Goal: Navigation & Orientation: Find specific page/section

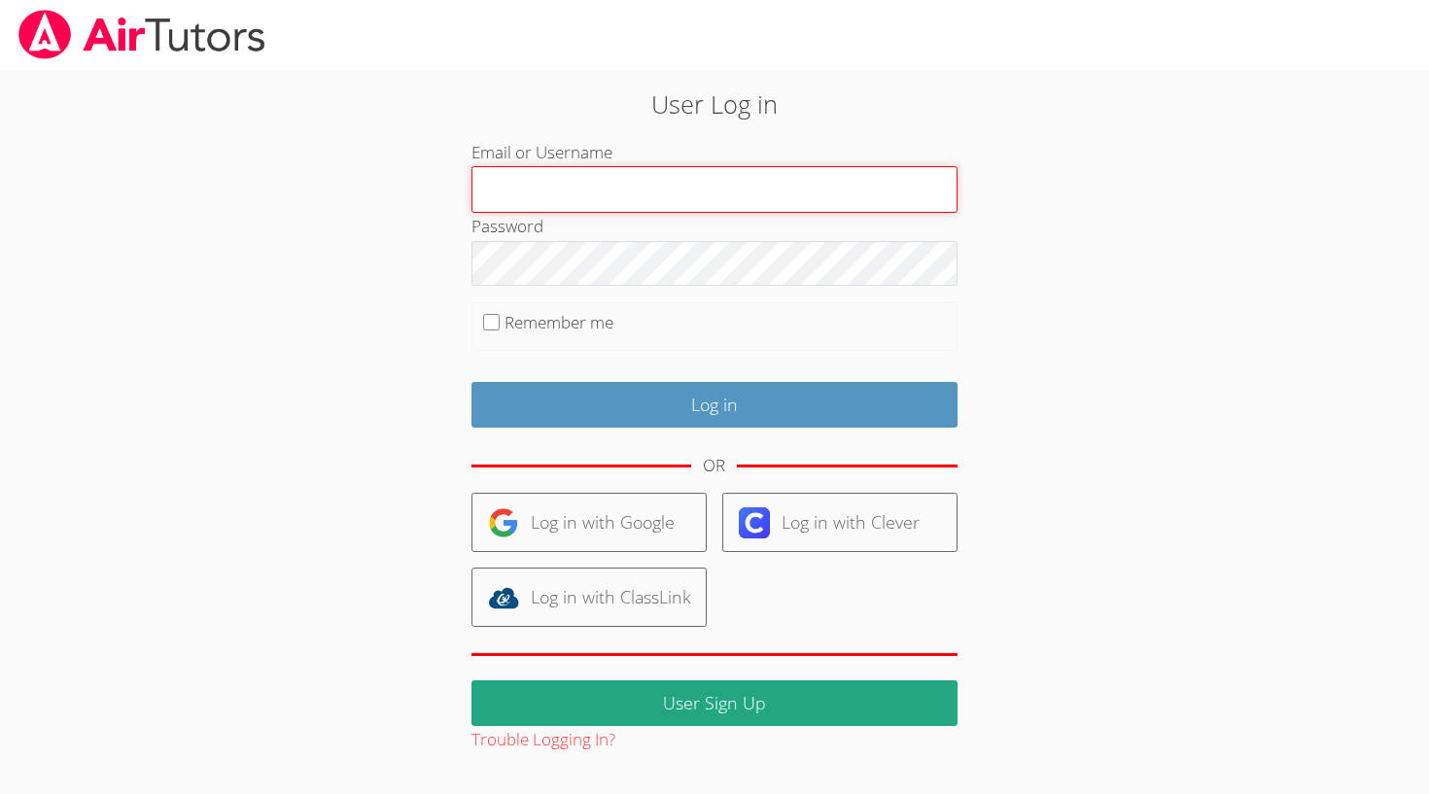
type input "[EMAIL_ADDRESS][DOMAIN_NAME]"
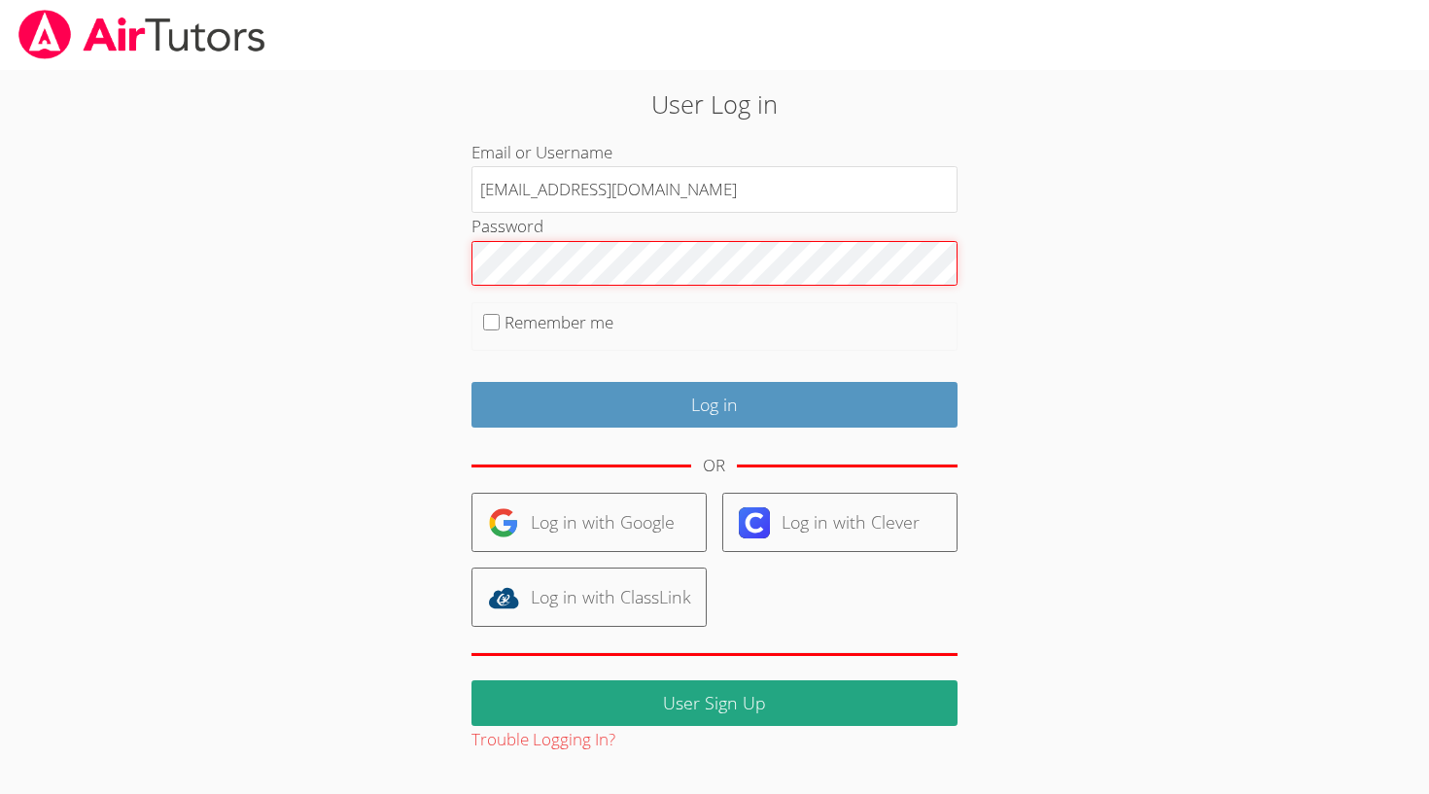
click at [713, 400] on input "Log in" at bounding box center [714, 405] width 486 height 46
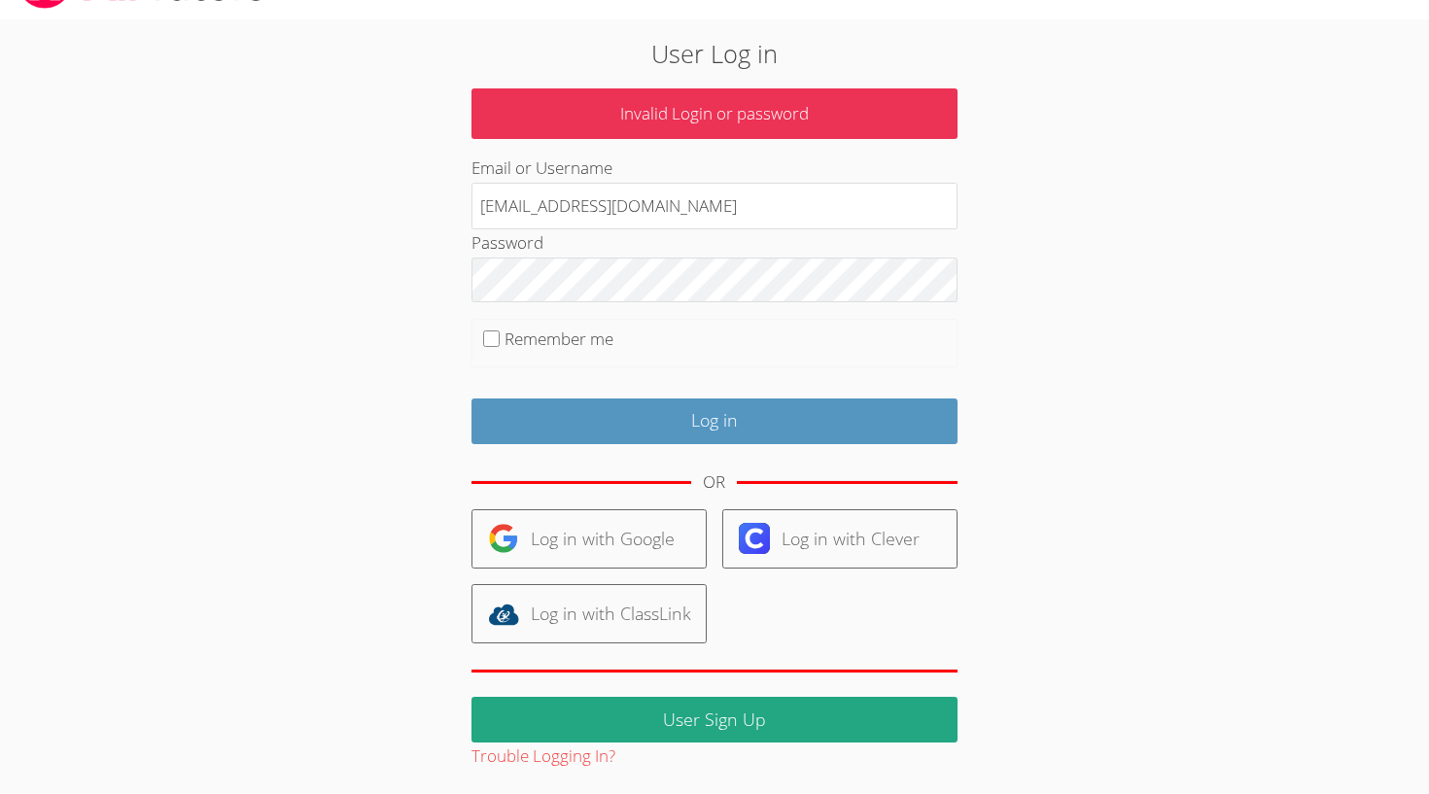
scroll to position [50, 0]
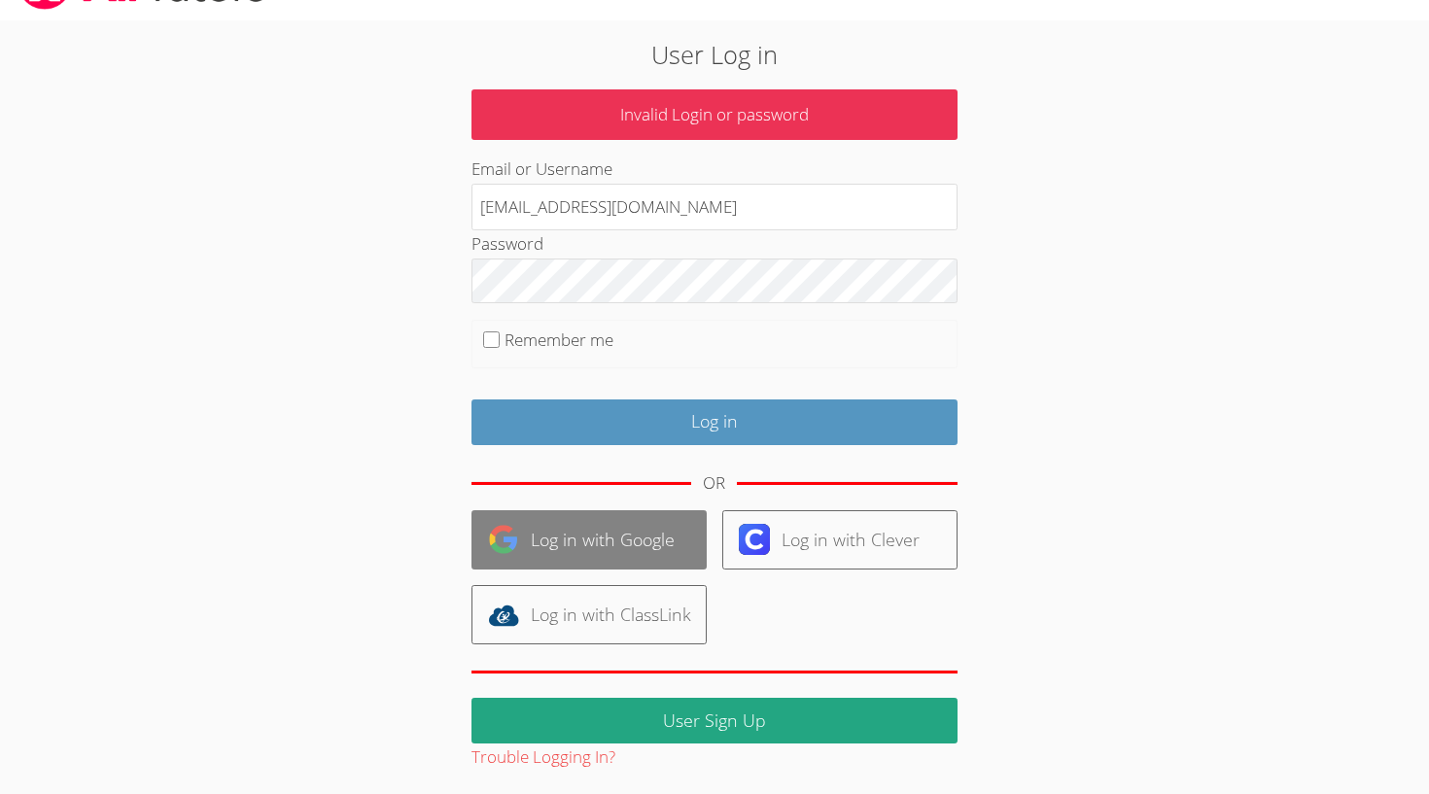
click at [587, 526] on link "Log in with Google" at bounding box center [588, 539] width 235 height 59
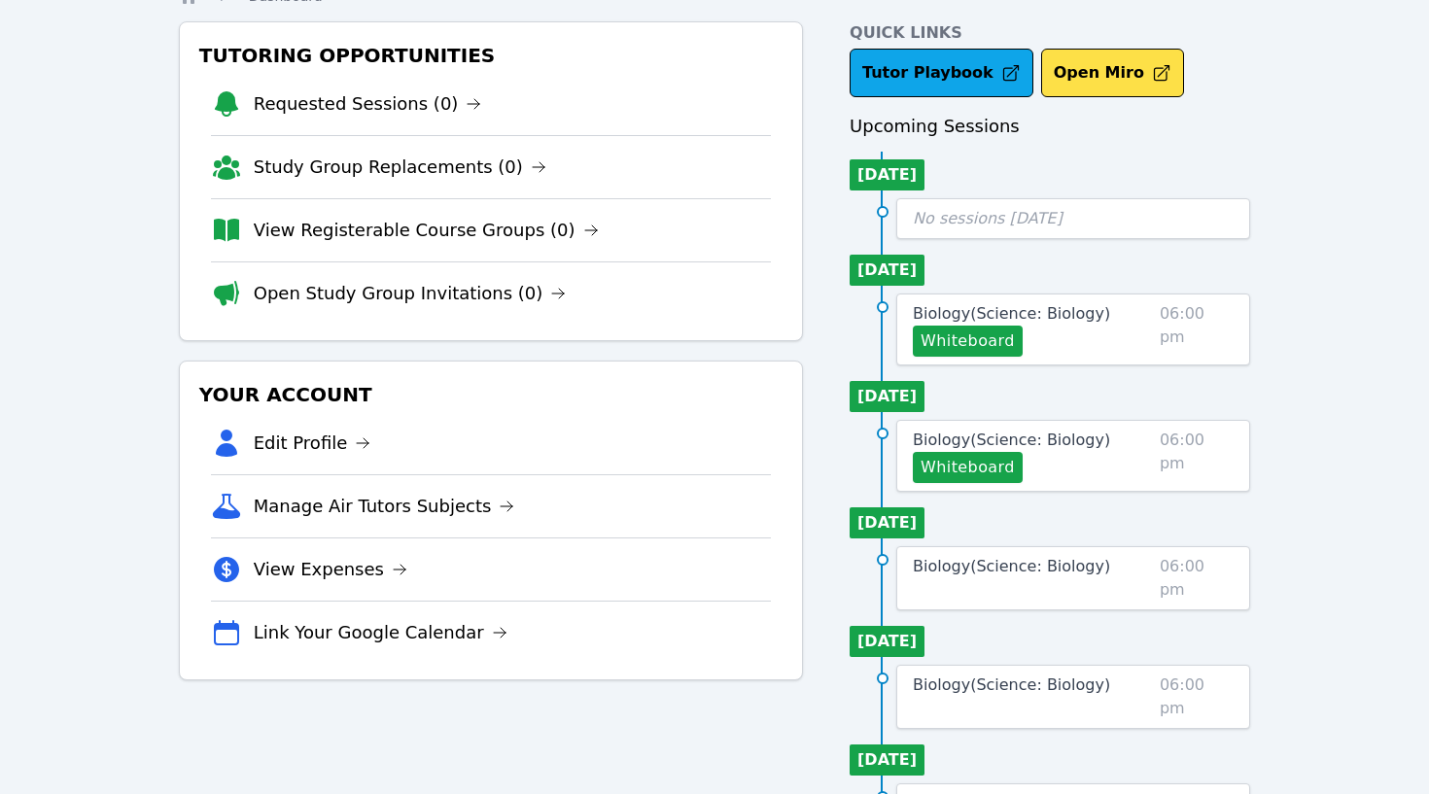
scroll to position [88, 0]
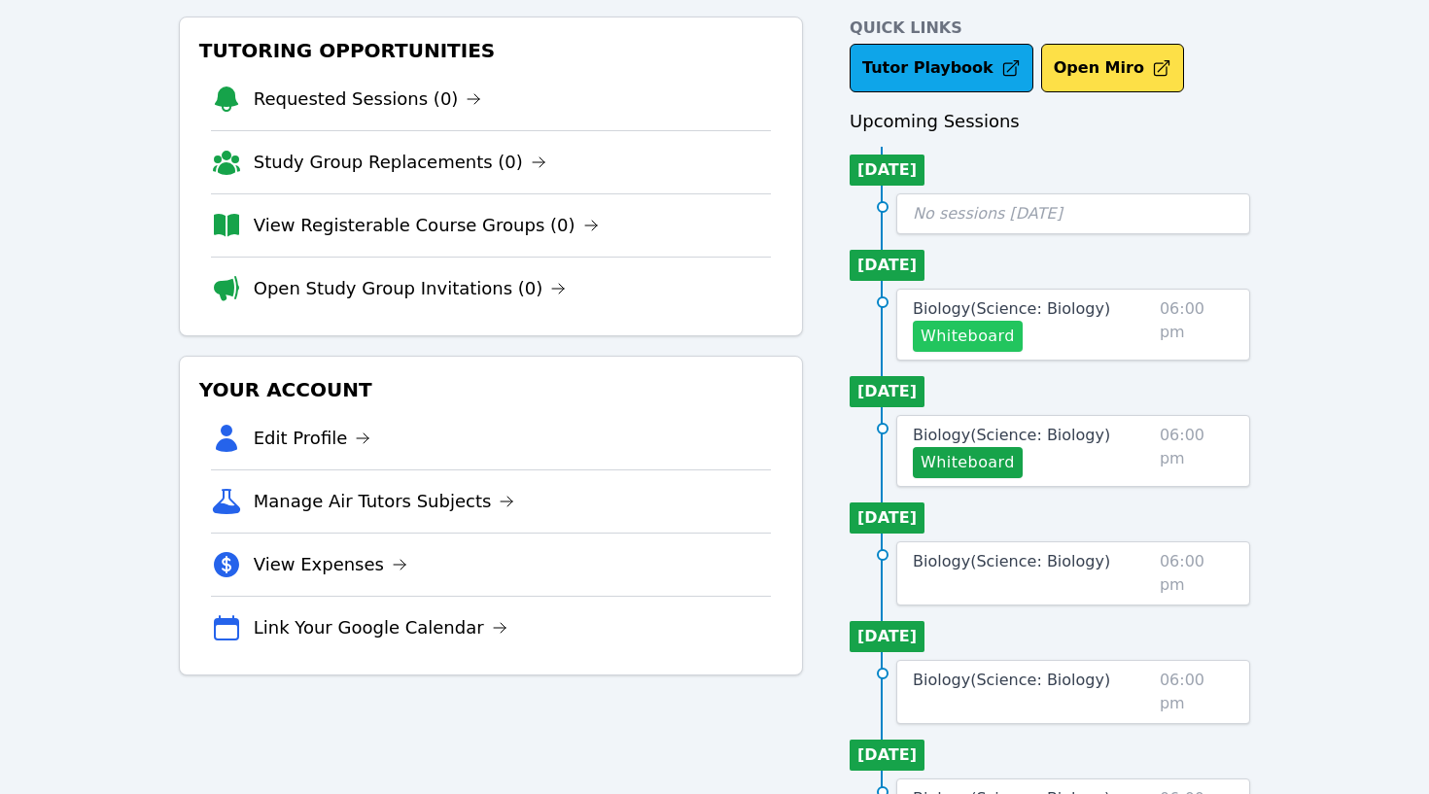
click at [988, 347] on button "Whiteboard" at bounding box center [968, 336] width 110 height 31
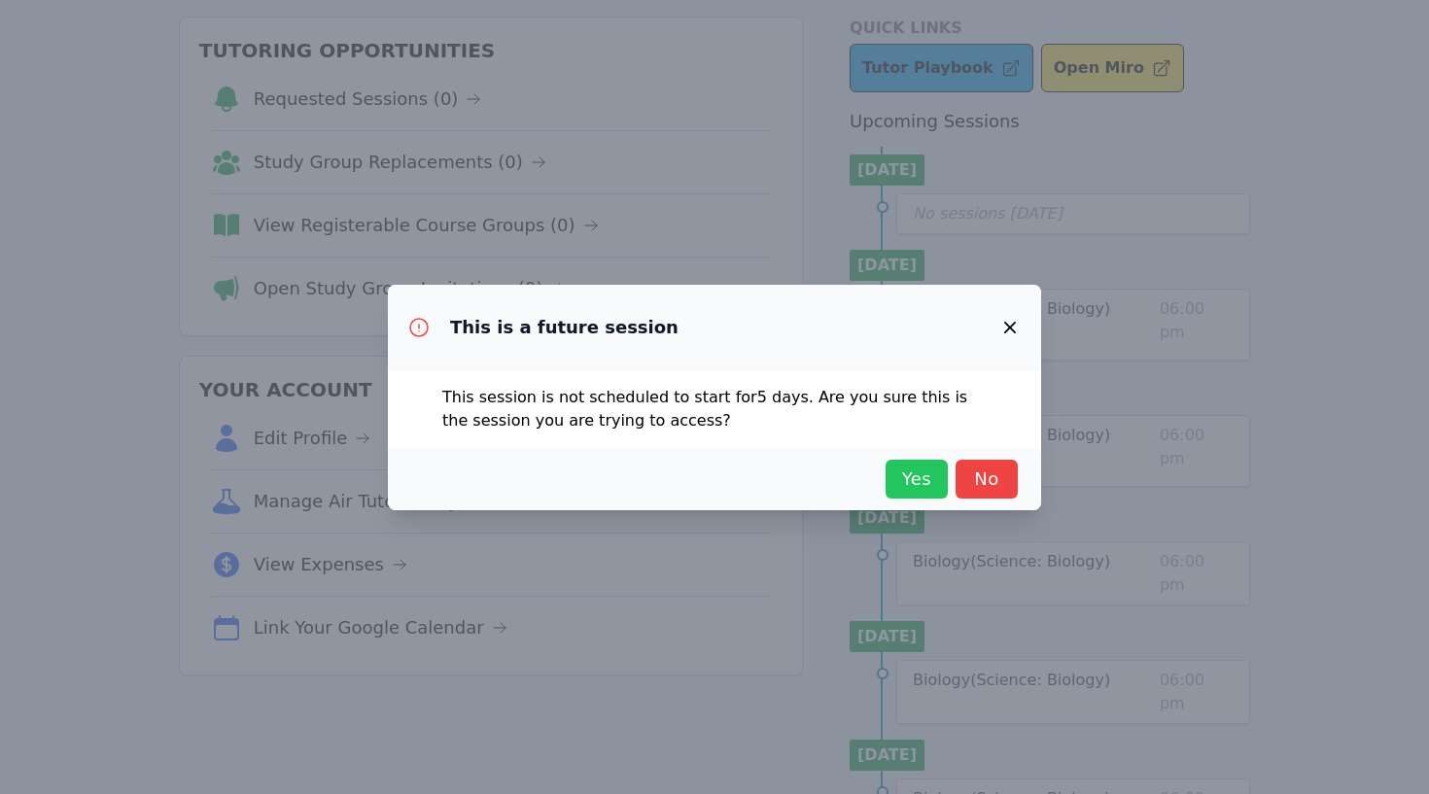
click at [929, 486] on span "Yes" at bounding box center [916, 479] width 43 height 27
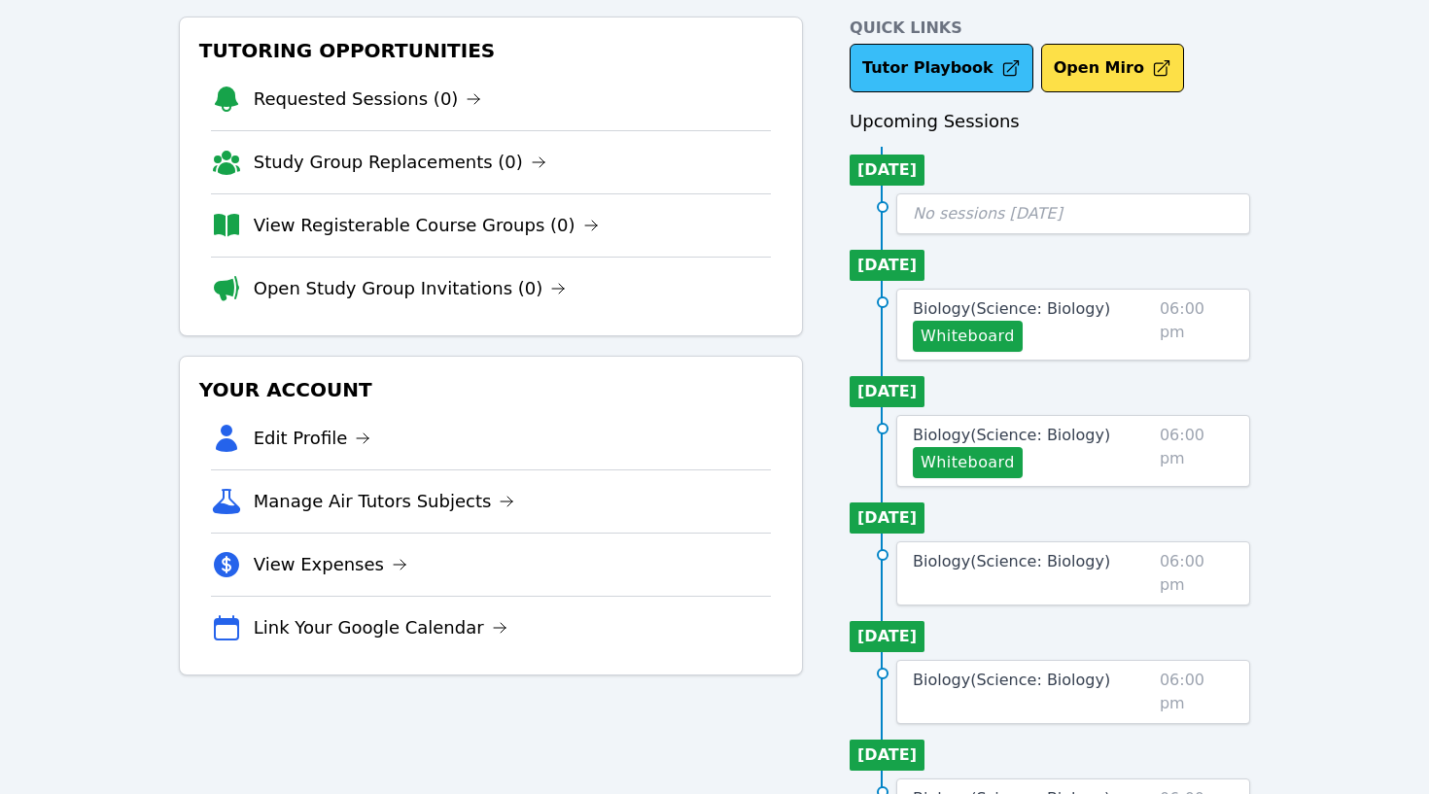
click at [949, 57] on link "Tutor Playbook" at bounding box center [941, 68] width 184 height 49
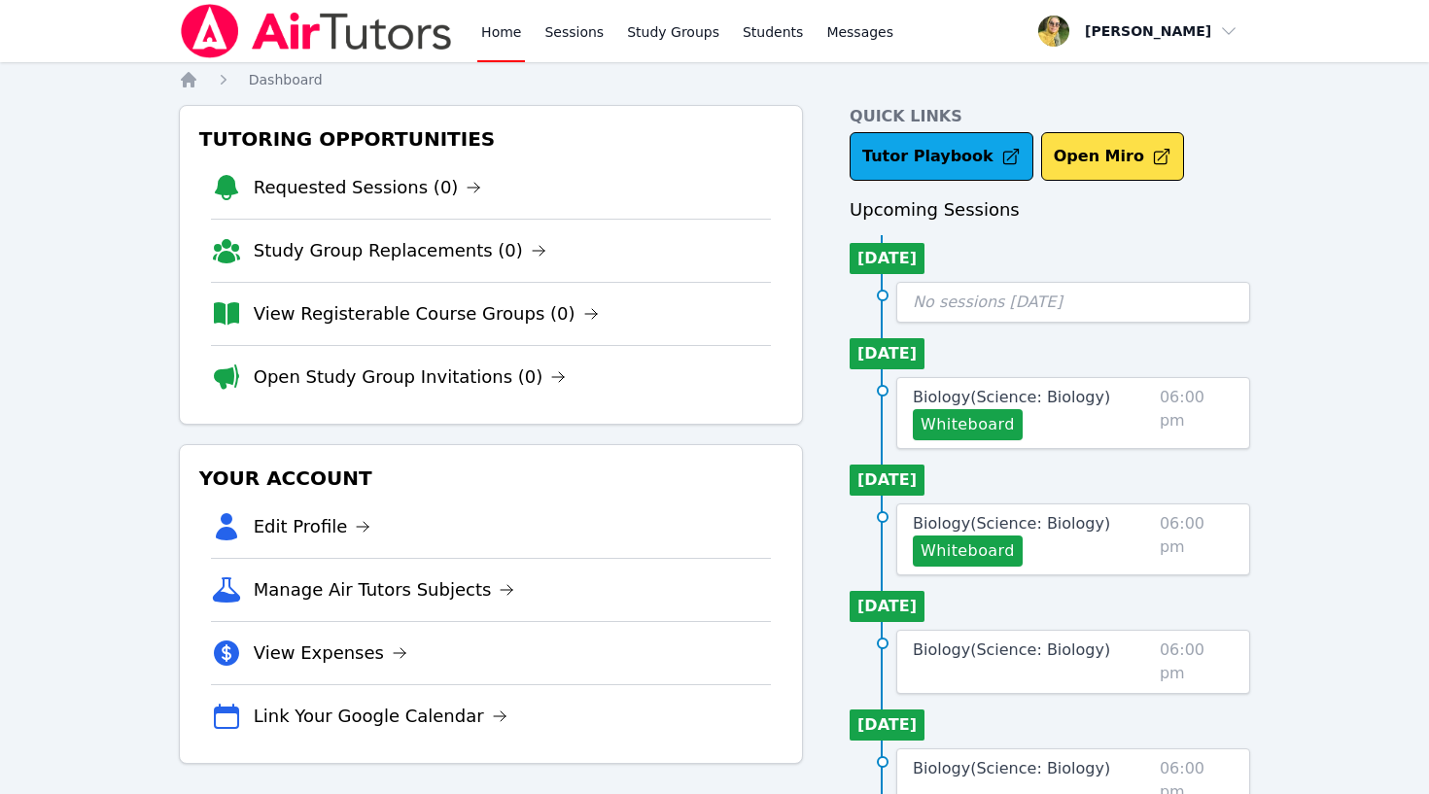
scroll to position [0, 0]
click at [568, 30] on link "Sessions" at bounding box center [573, 31] width 67 height 62
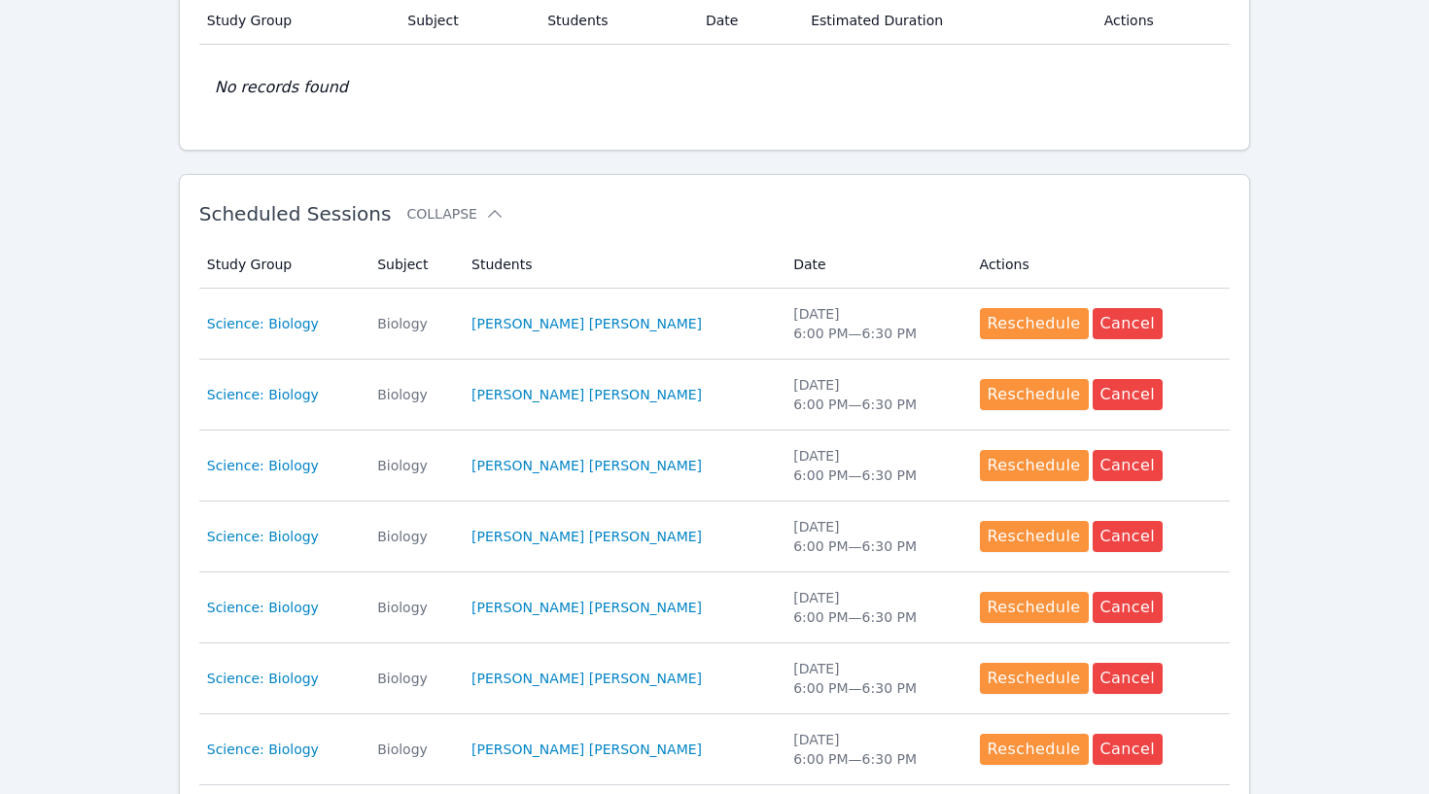
scroll to position [423, 0]
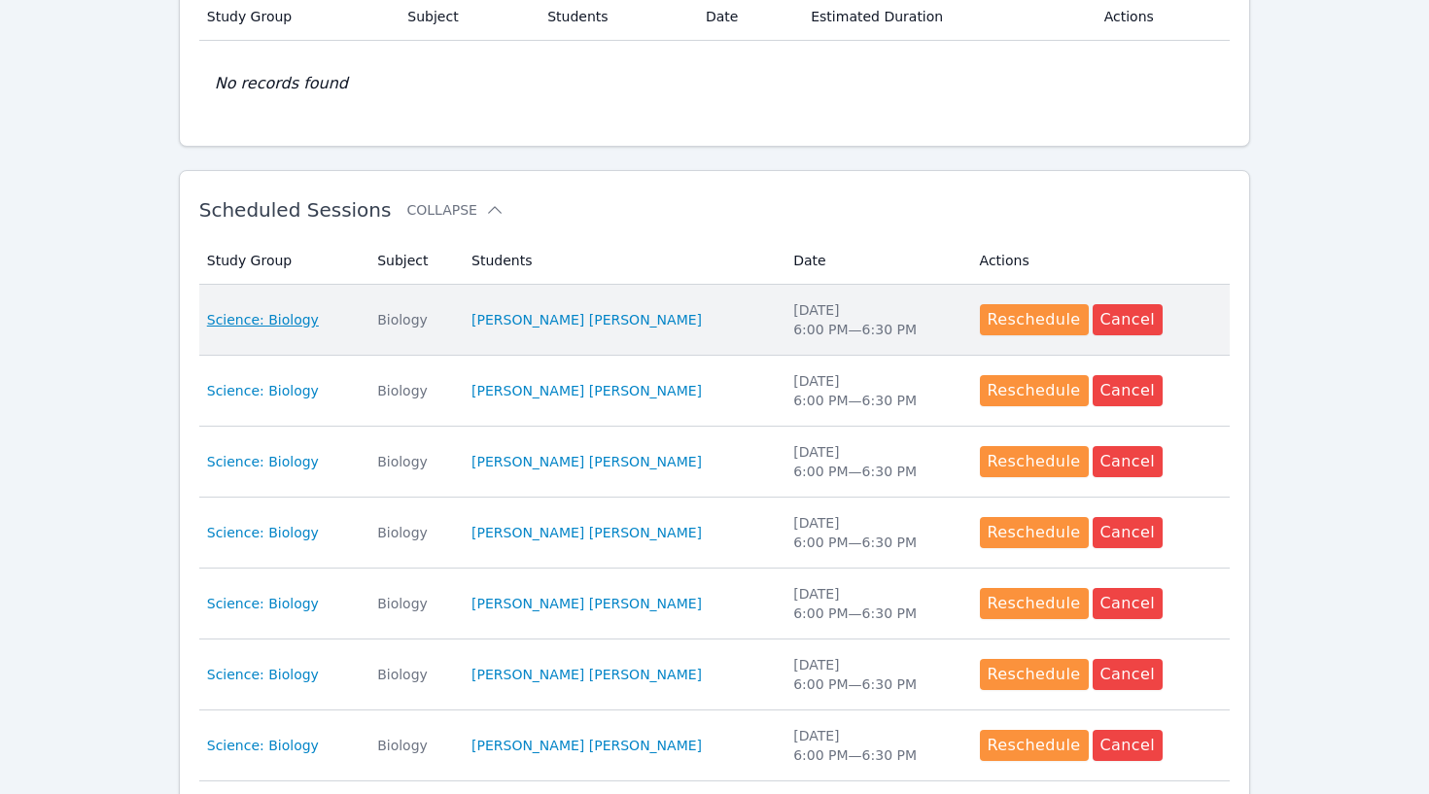
click at [289, 319] on span "Science: Biology" at bounding box center [263, 319] width 112 height 19
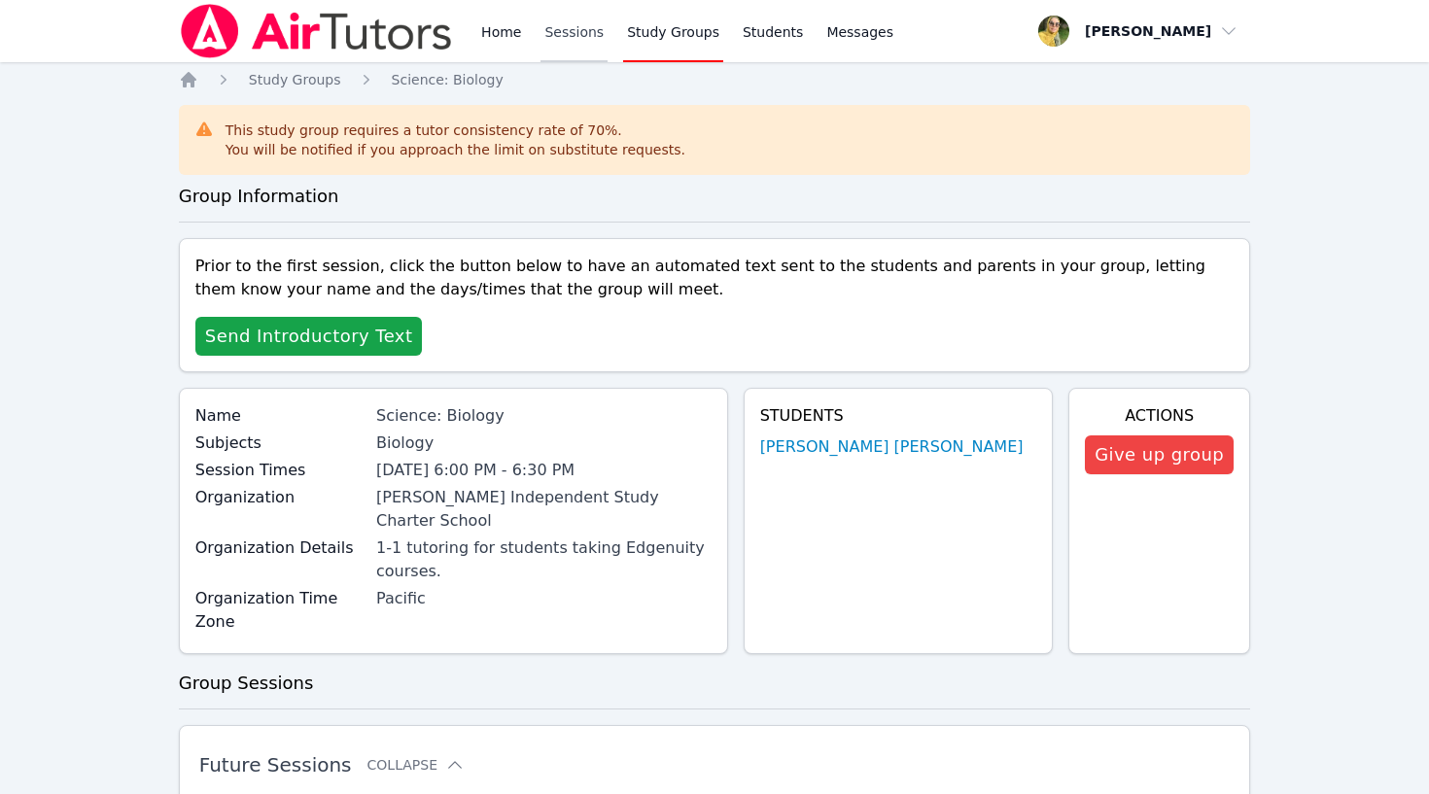
click at [570, 34] on link "Sessions" at bounding box center [573, 31] width 67 height 62
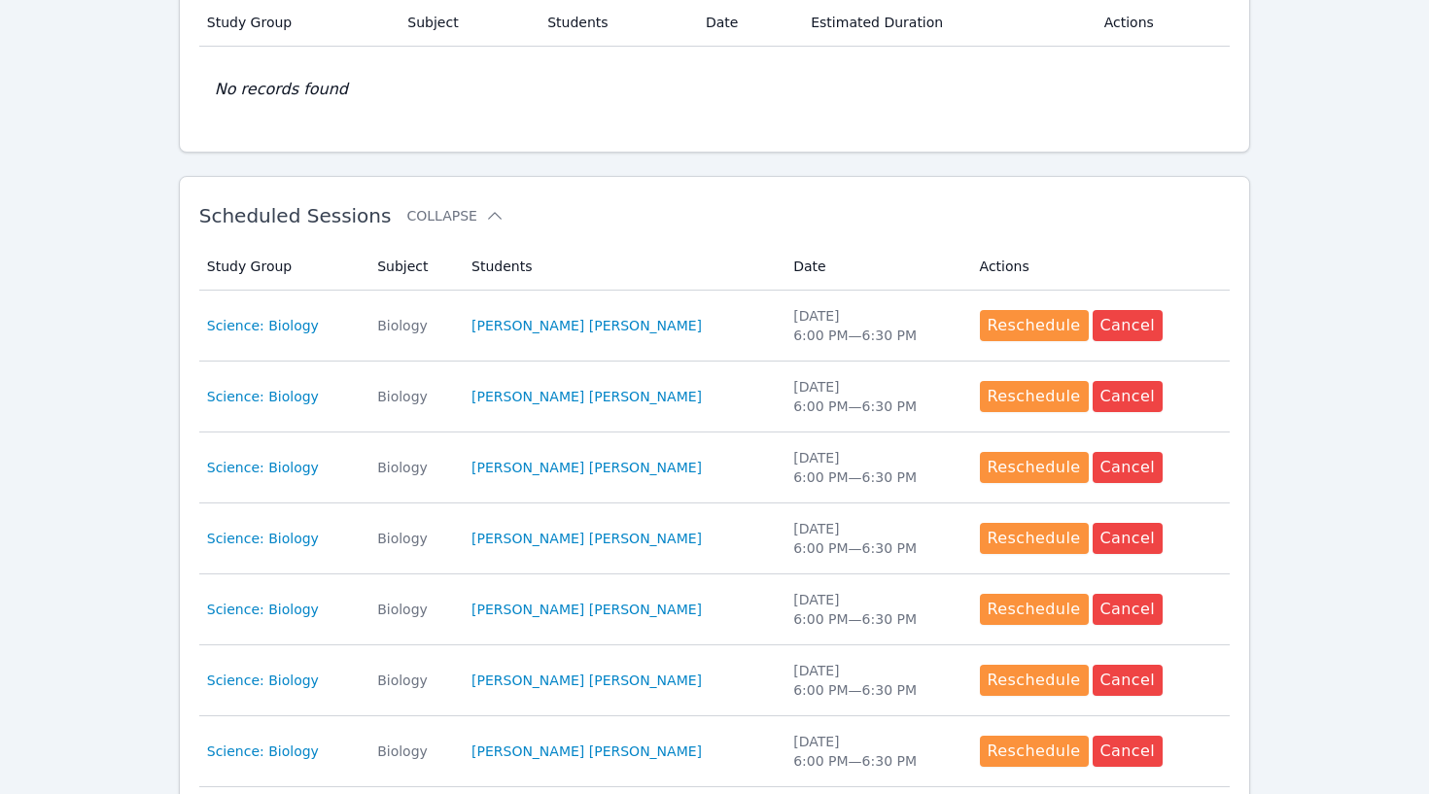
scroll to position [401, 0]
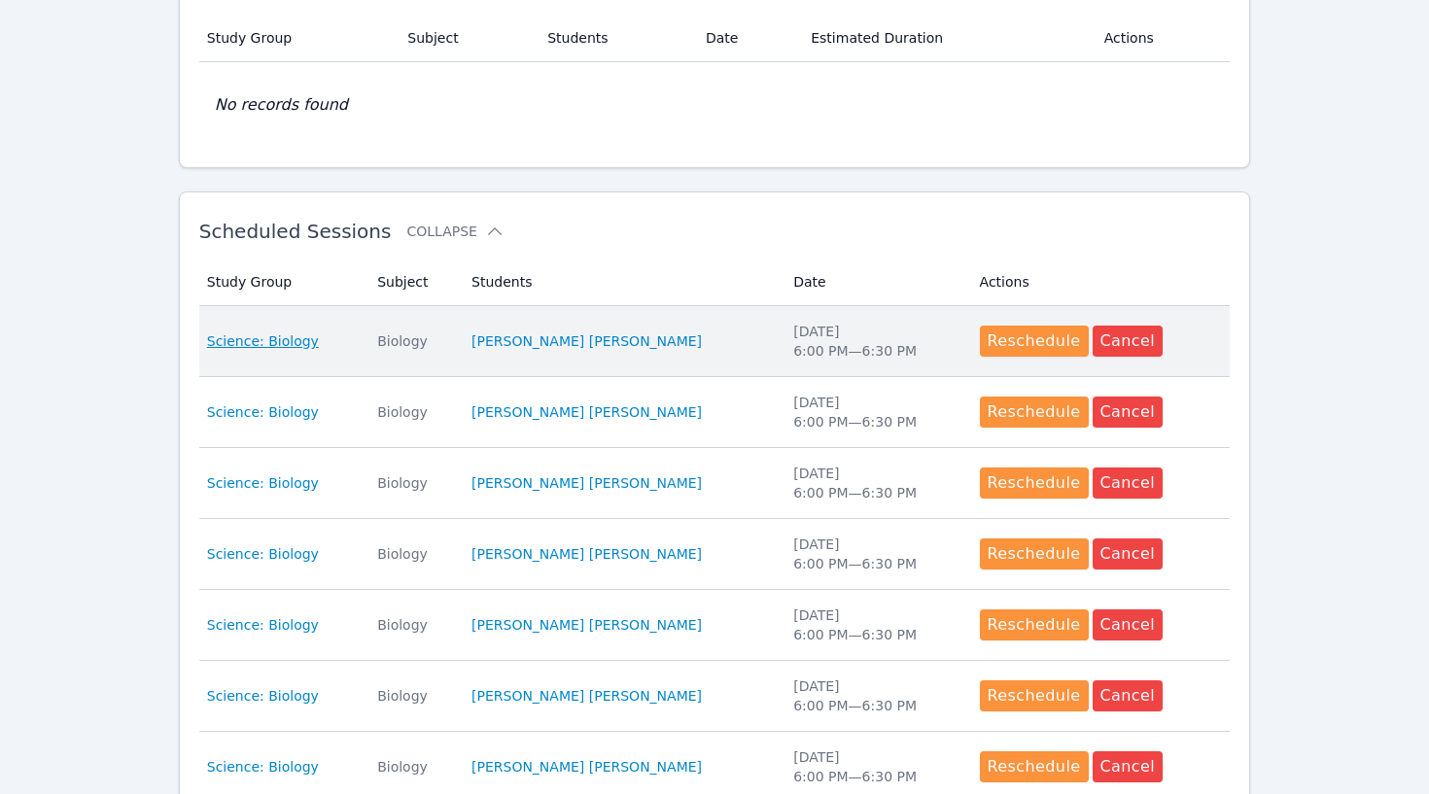
click at [266, 340] on span "Science: Biology" at bounding box center [263, 340] width 112 height 19
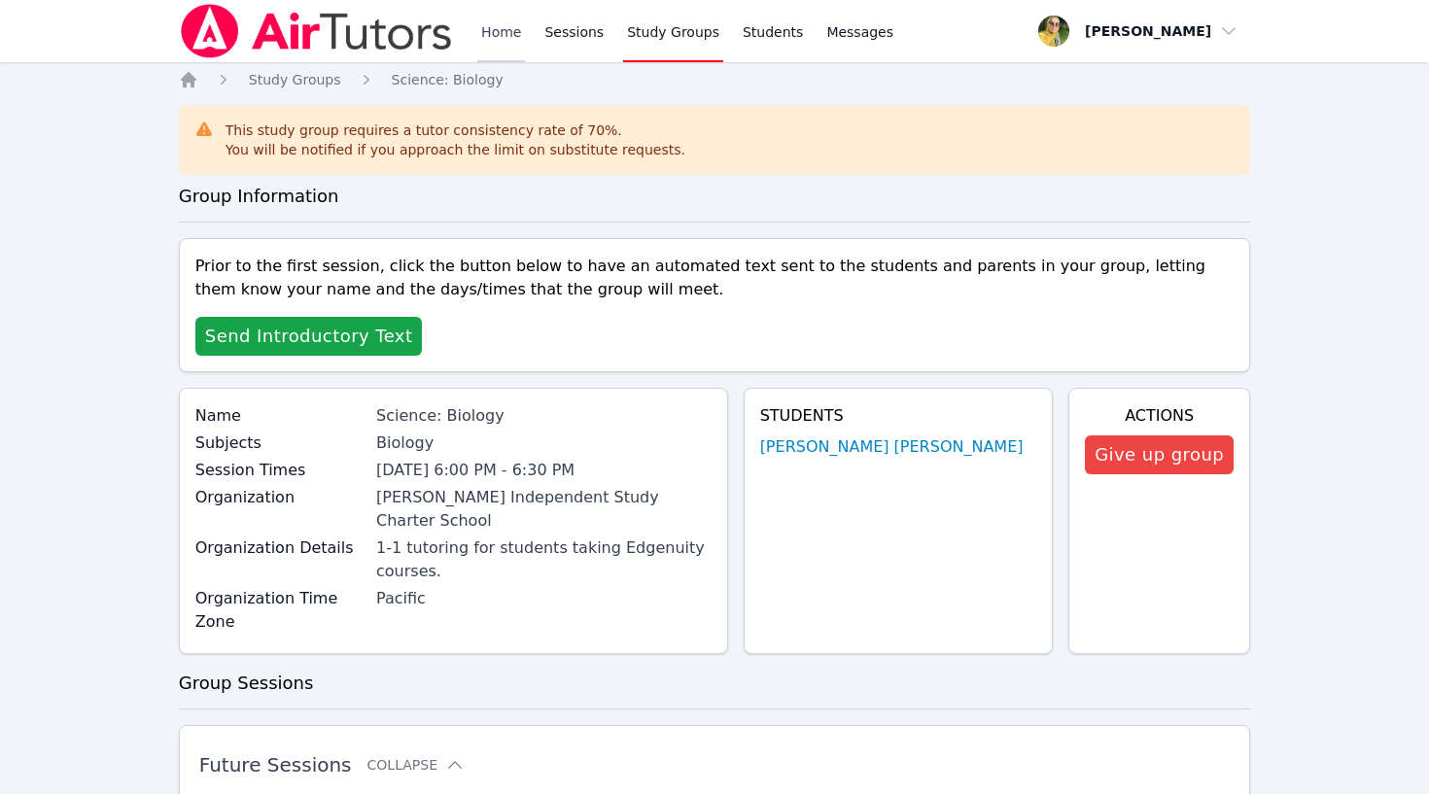
click at [506, 37] on link "Home" at bounding box center [501, 31] width 48 height 62
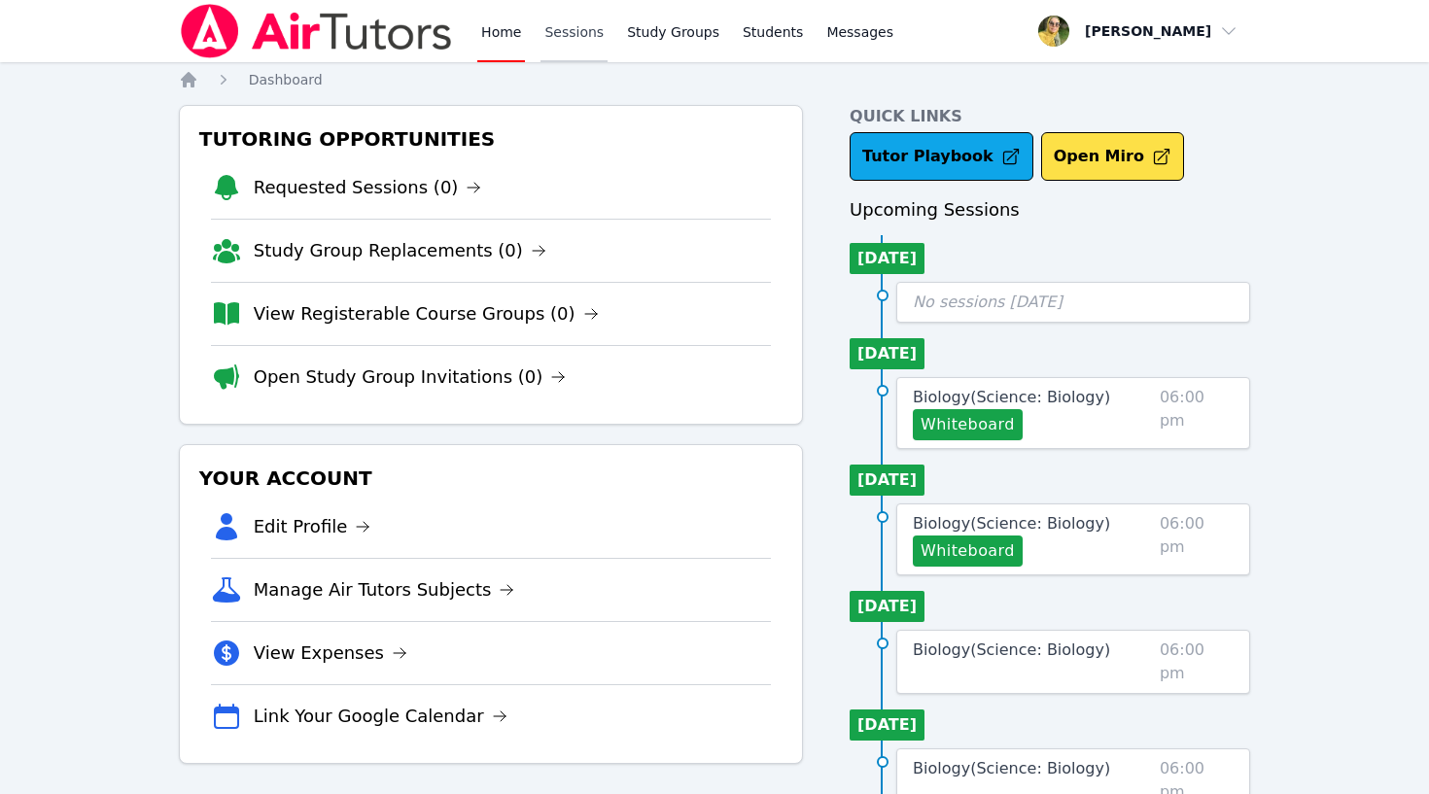
click at [570, 28] on link "Sessions" at bounding box center [573, 31] width 67 height 62
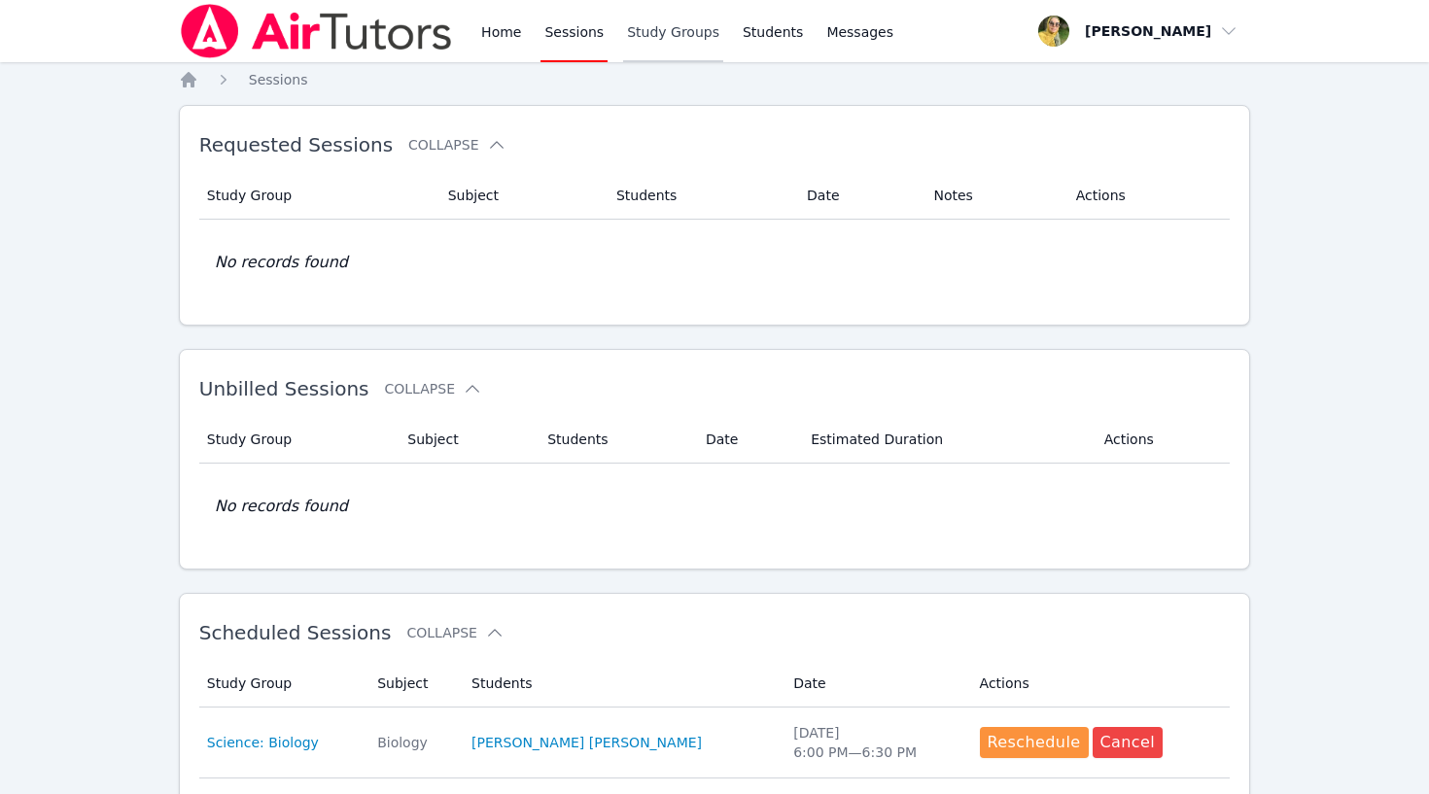
click at [660, 37] on link "Study Groups" at bounding box center [673, 31] width 100 height 62
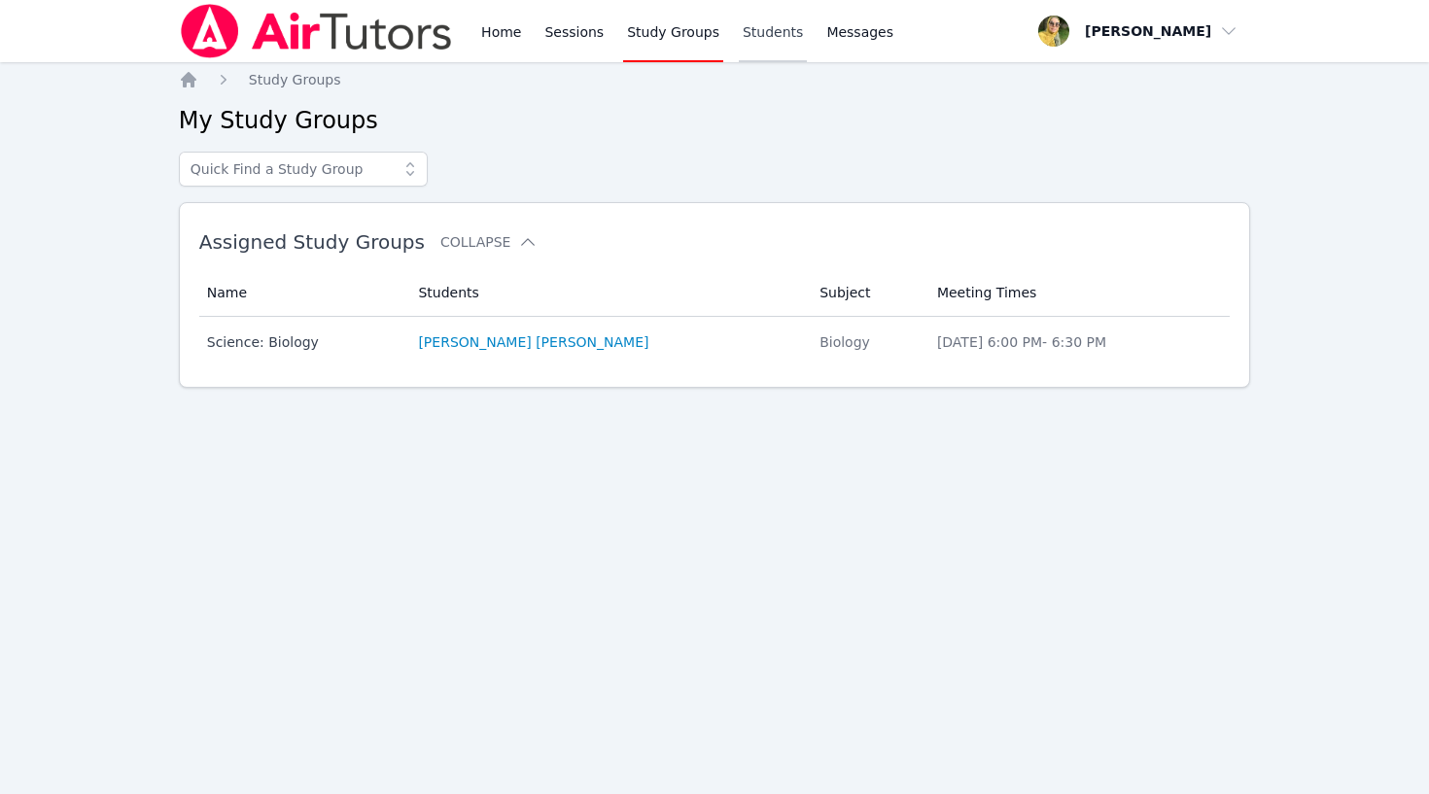
click at [747, 36] on link "Students" at bounding box center [773, 31] width 68 height 62
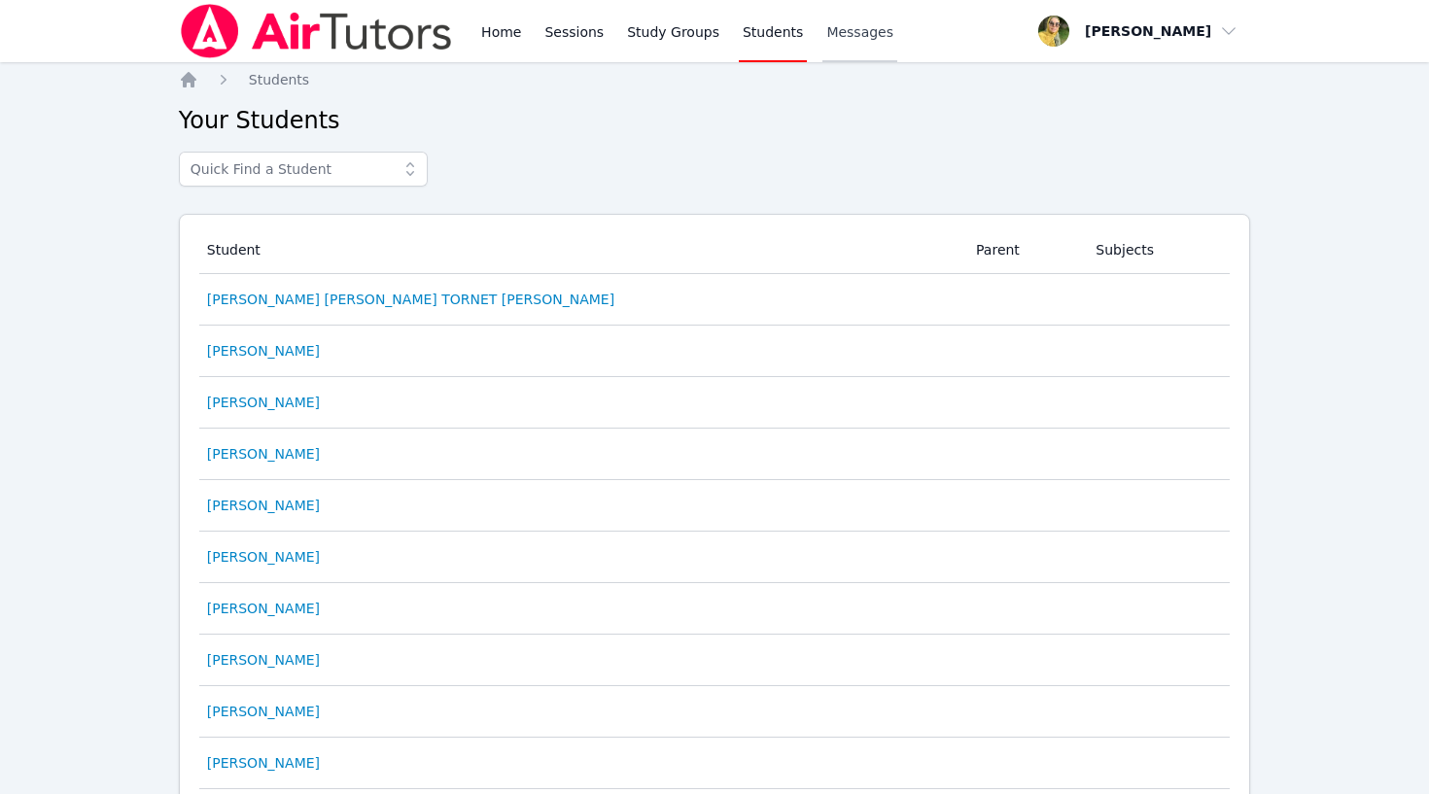
click at [836, 33] on span "Messages" at bounding box center [859, 31] width 67 height 19
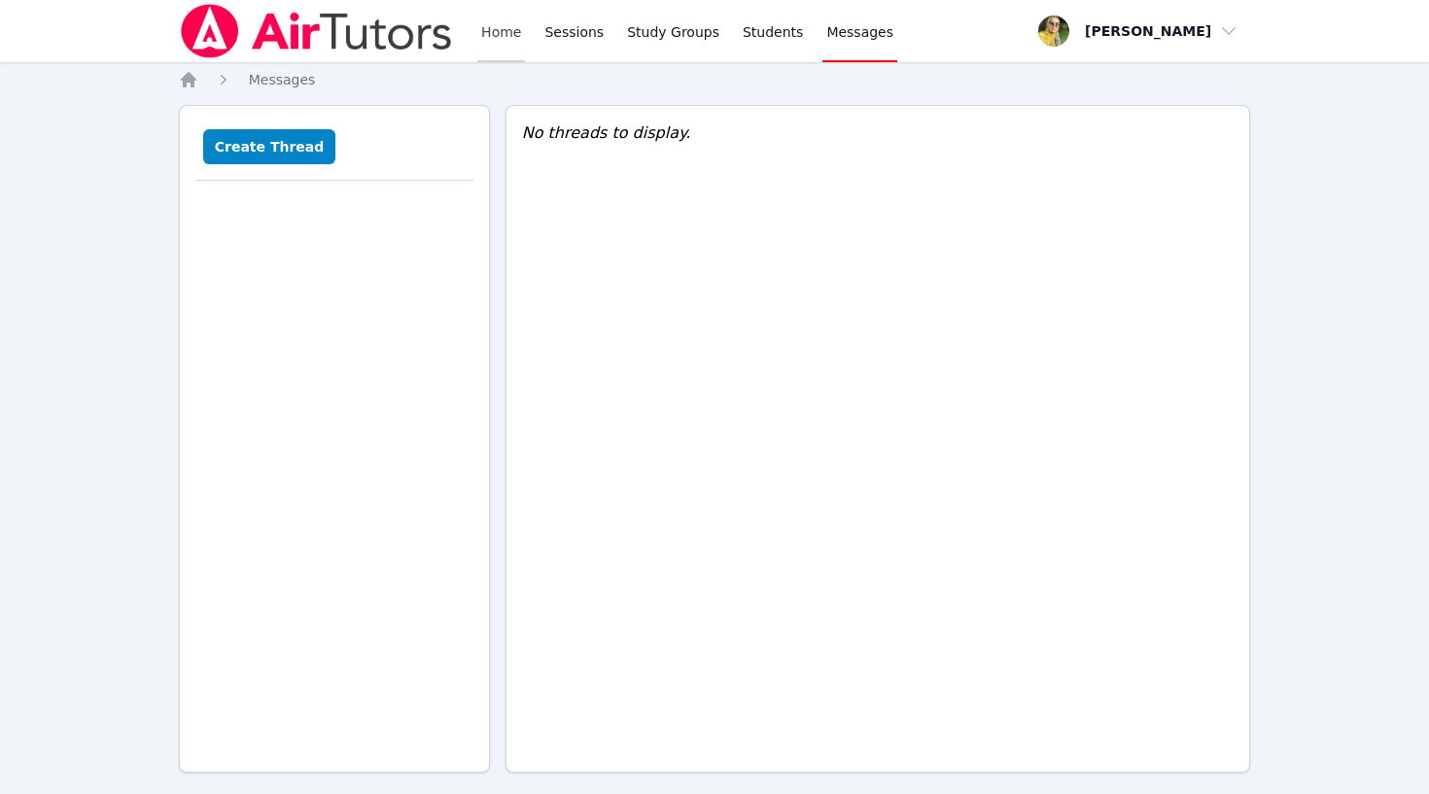
click at [510, 31] on link "Home" at bounding box center [501, 31] width 48 height 62
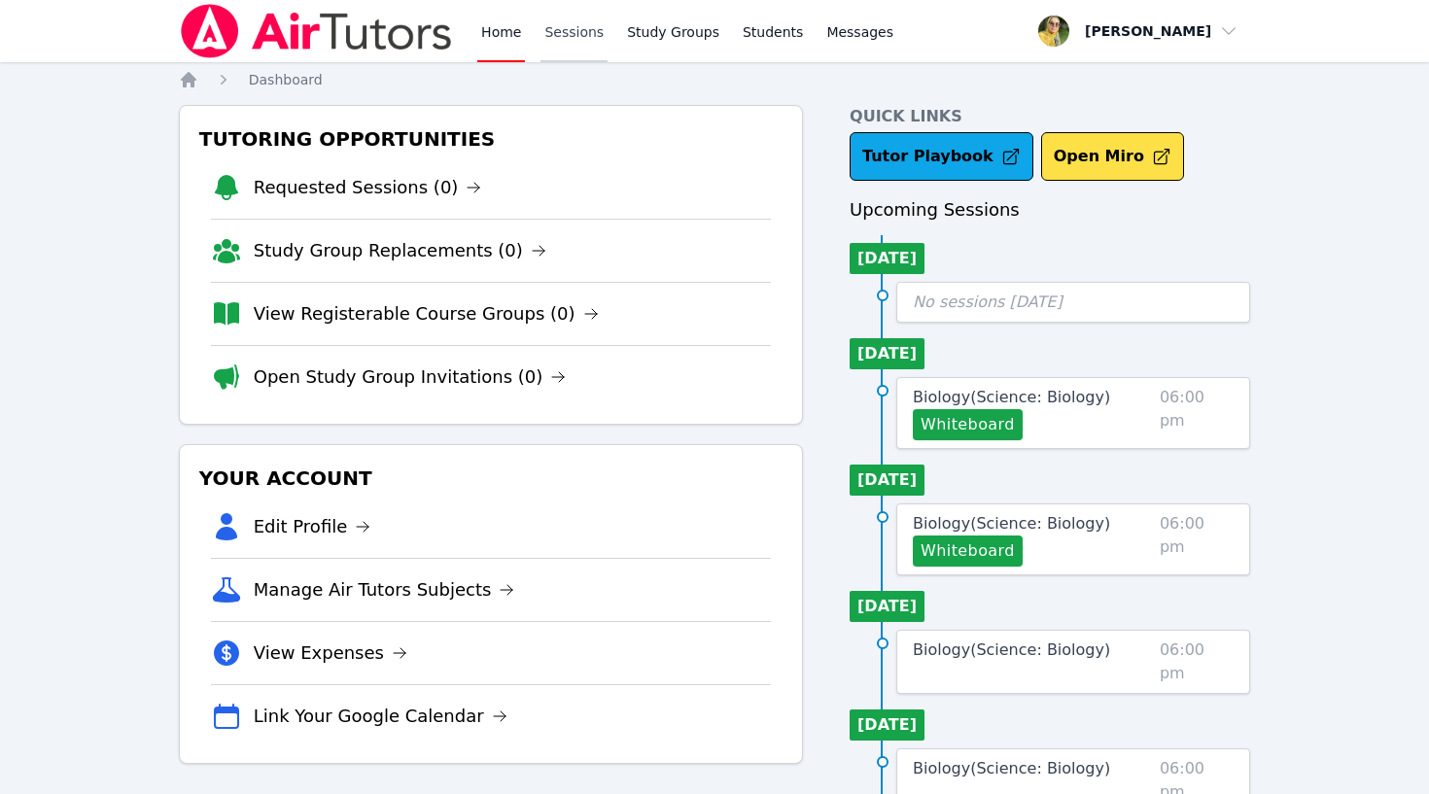
click at [571, 23] on link "Sessions" at bounding box center [573, 31] width 67 height 62
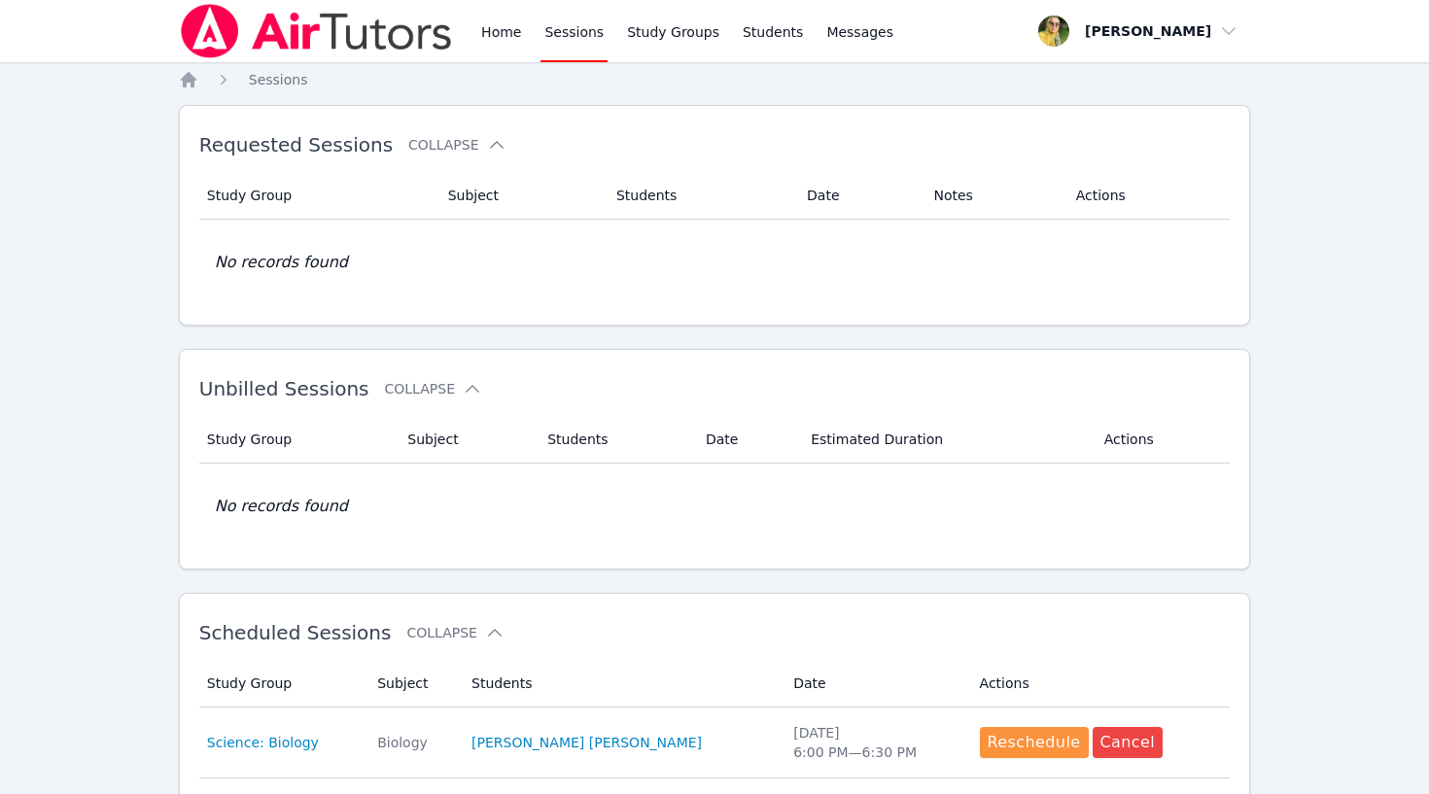
click at [321, 31] on img at bounding box center [316, 31] width 275 height 54
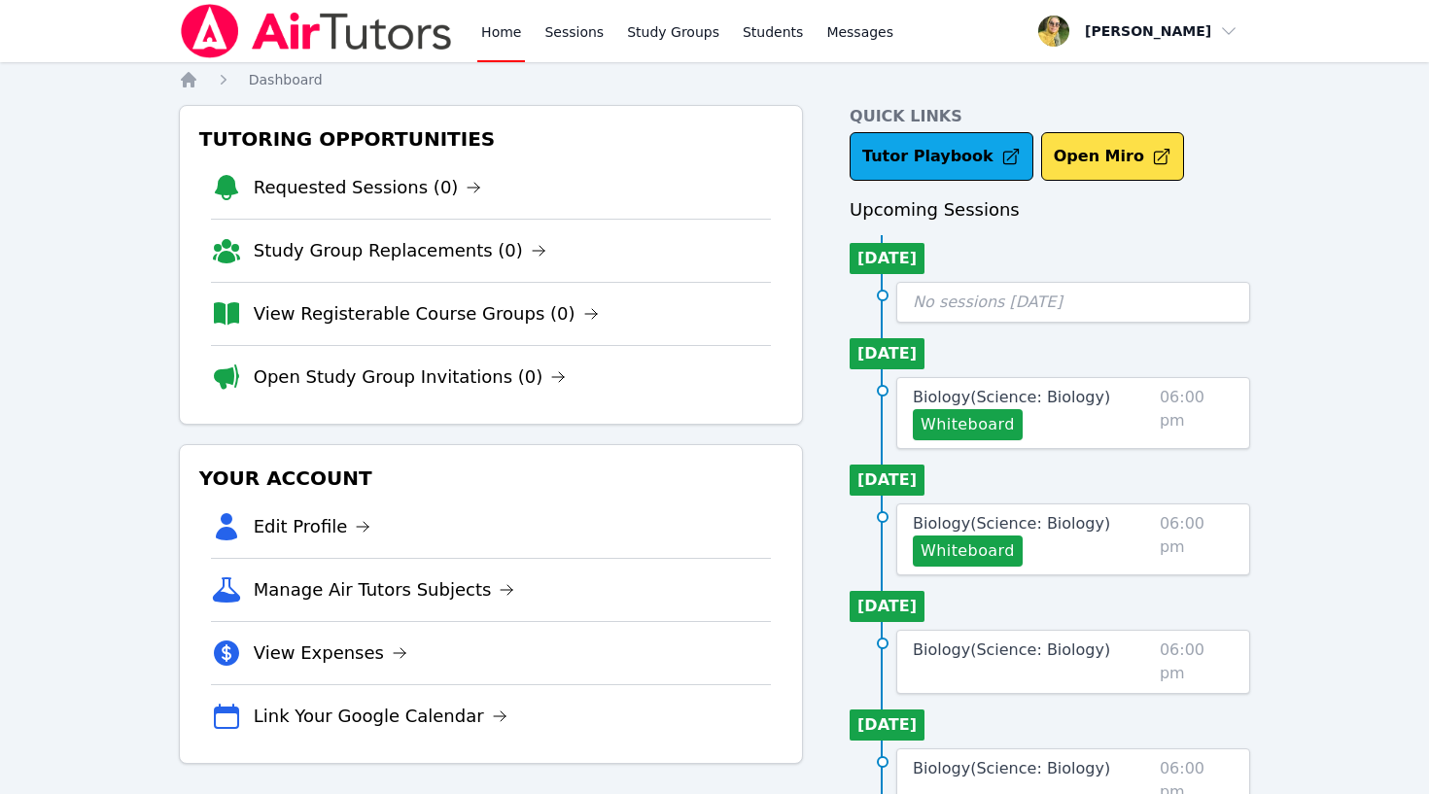
click at [498, 42] on link "Home" at bounding box center [501, 31] width 48 height 62
click at [1097, 158] on button "Open Miro" at bounding box center [1112, 156] width 143 height 49
click at [969, 429] on button "Whiteboard" at bounding box center [968, 424] width 110 height 31
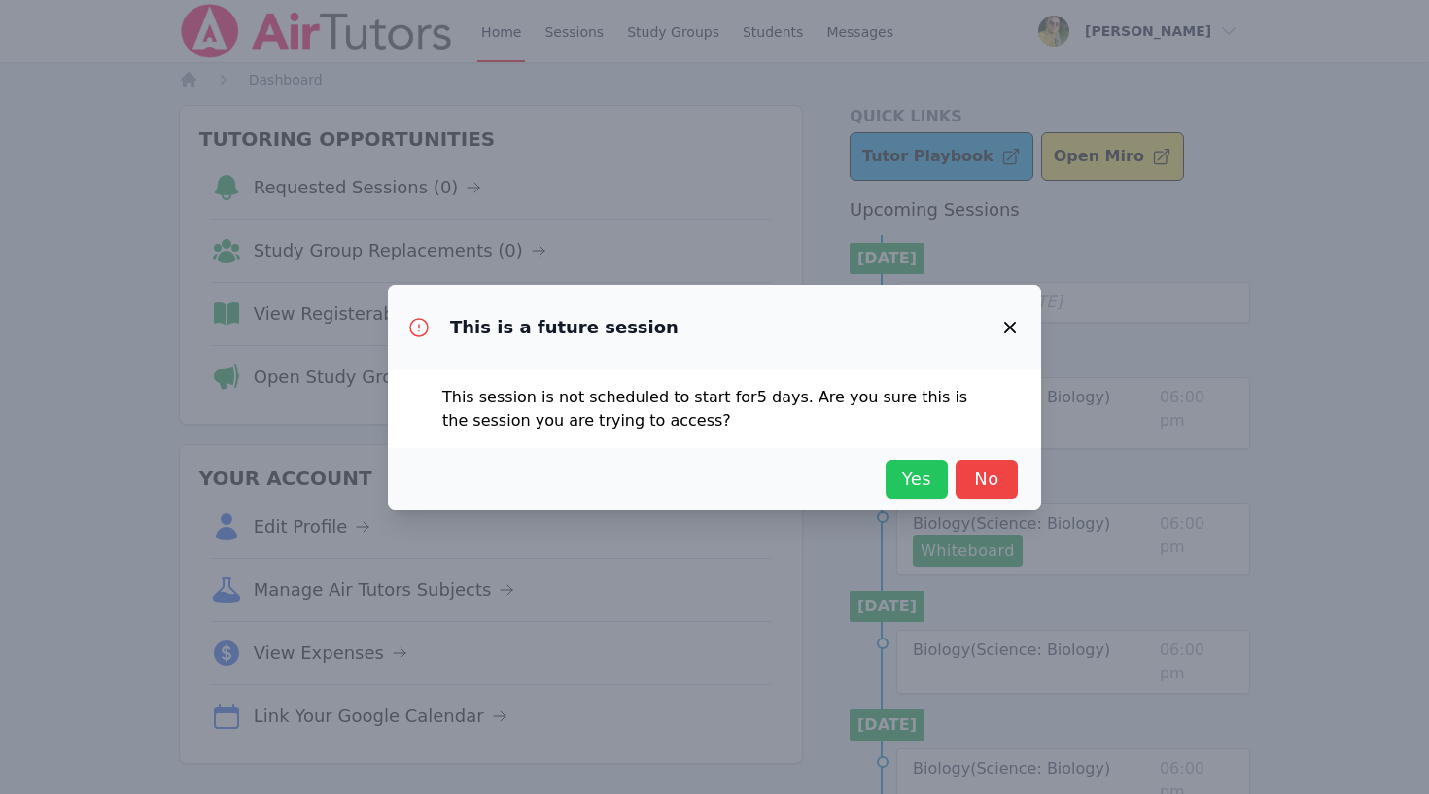
click at [943, 479] on button "Yes" at bounding box center [916, 479] width 62 height 39
